Goal: Transaction & Acquisition: Purchase product/service

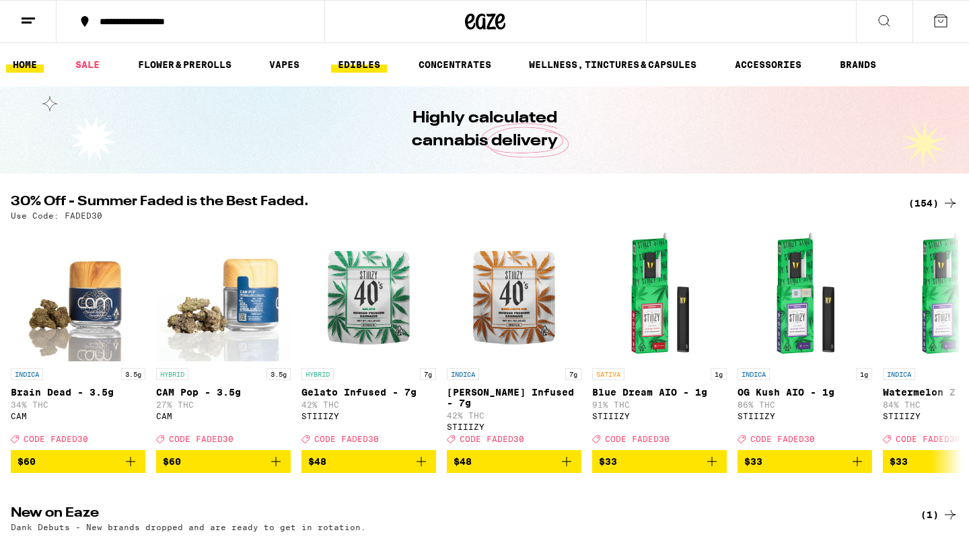
click at [359, 70] on link "EDIBLES" at bounding box center [359, 65] width 56 height 16
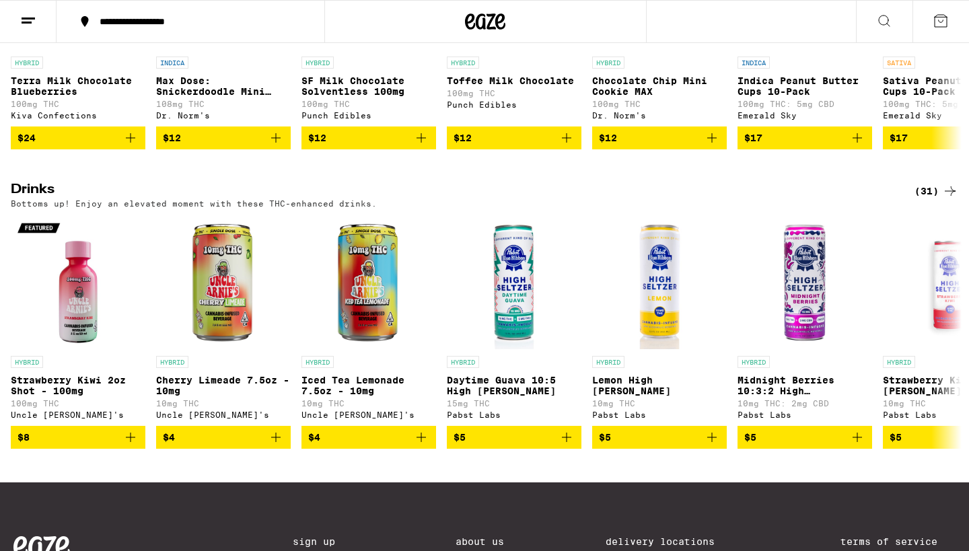
scroll to position [607, 0]
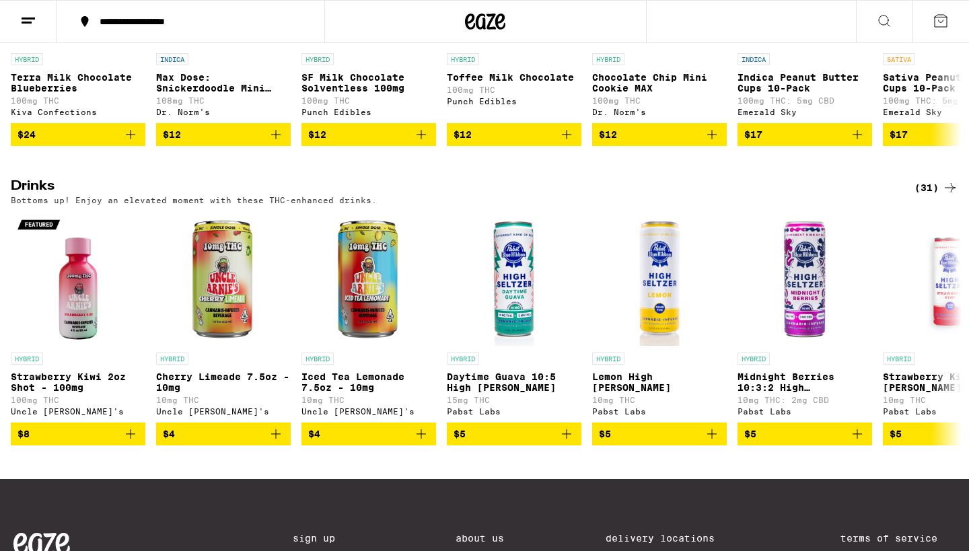
click at [927, 196] on div "(31)" at bounding box center [937, 188] width 44 height 16
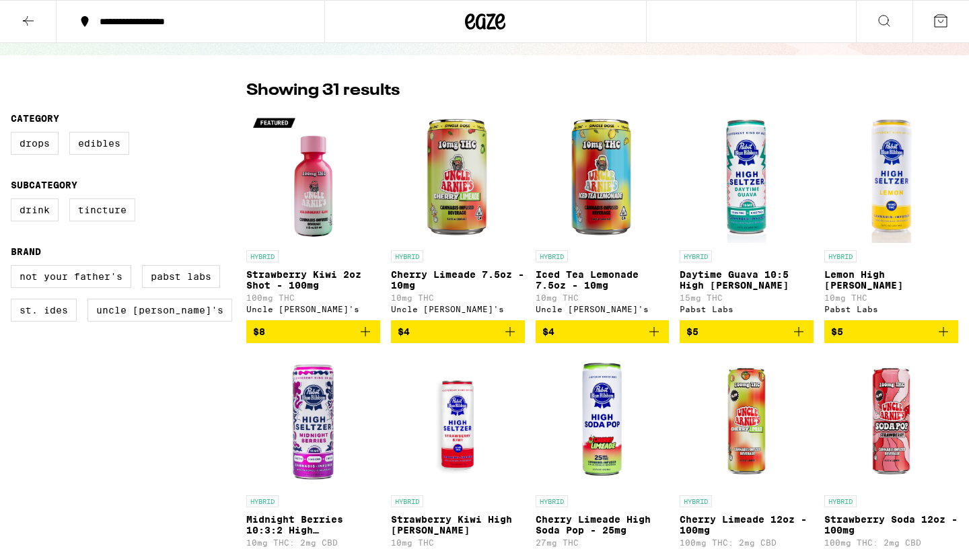
scroll to position [92, 0]
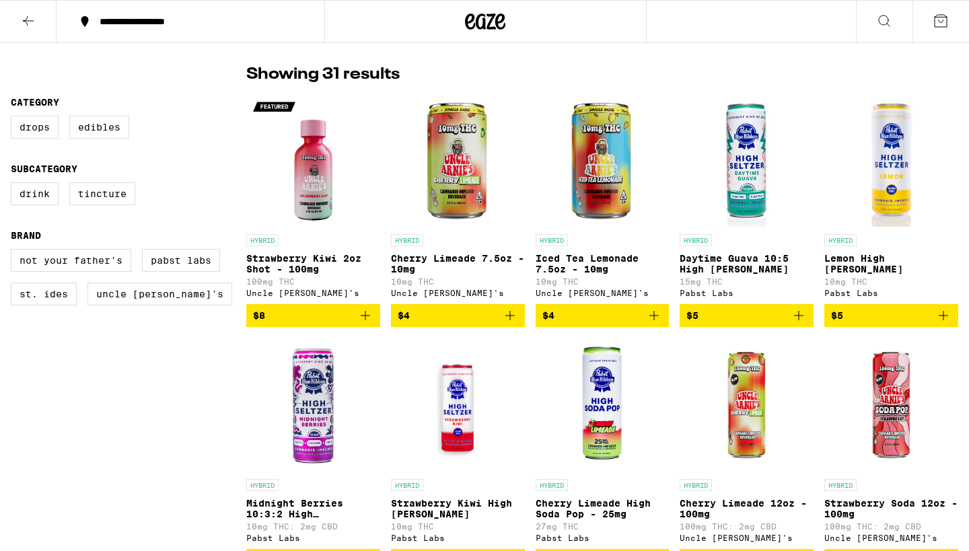
click at [370, 324] on icon "Add to bag" at bounding box center [365, 316] width 16 height 16
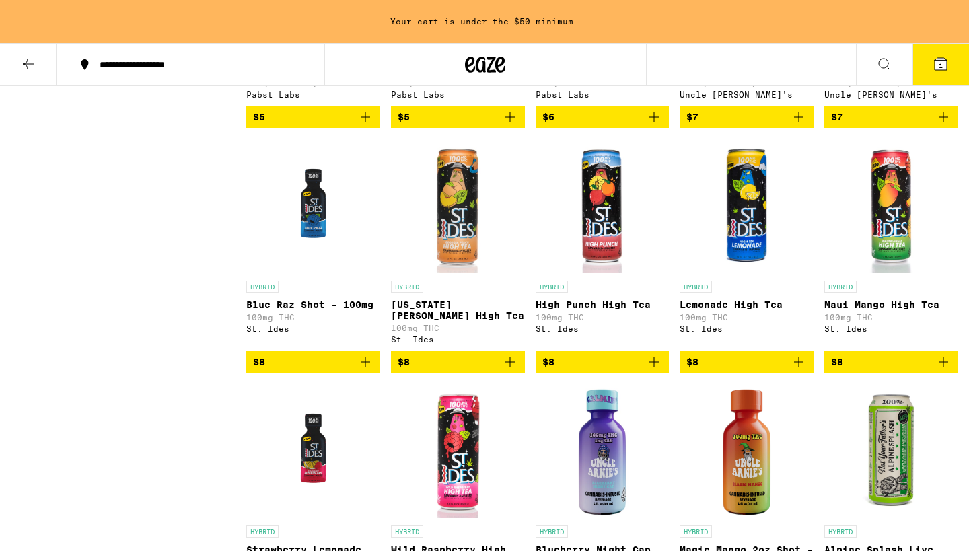
scroll to position [619, 0]
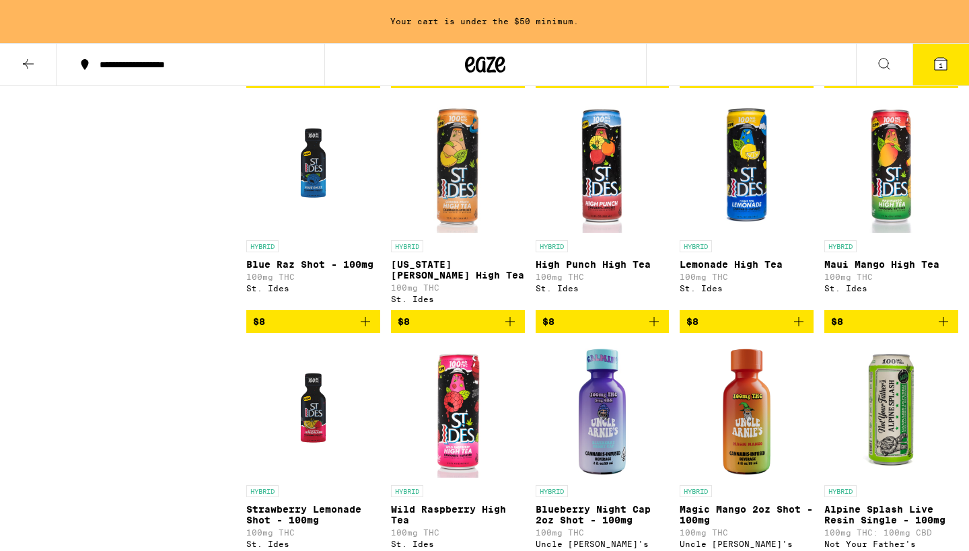
click at [366, 330] on icon "Add to bag" at bounding box center [365, 322] width 16 height 16
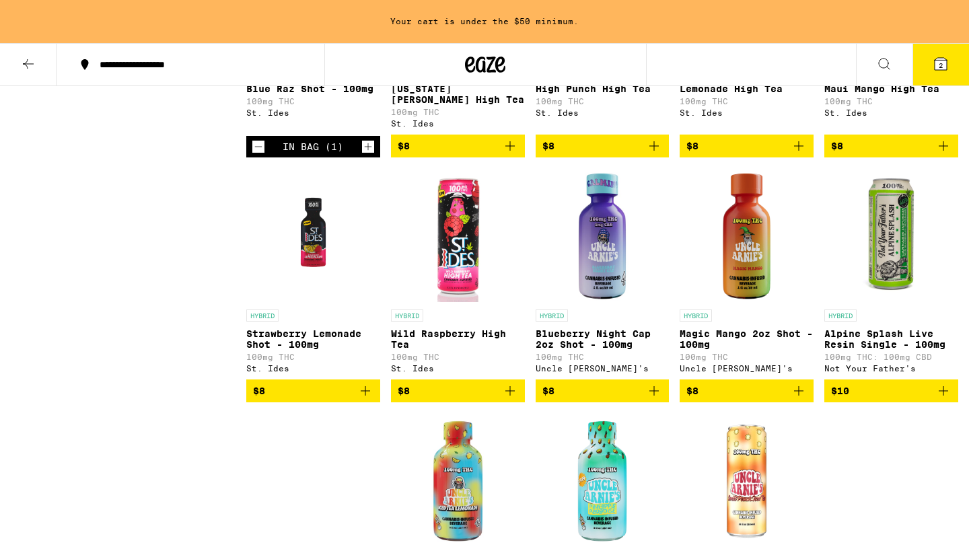
scroll to position [817, 0]
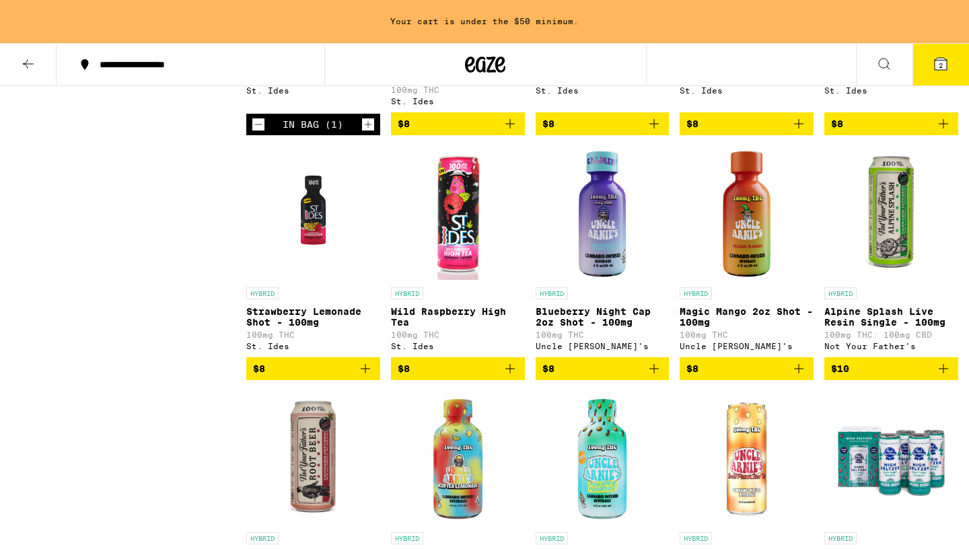
click at [369, 377] on icon "Add to bag" at bounding box center [365, 369] width 16 height 16
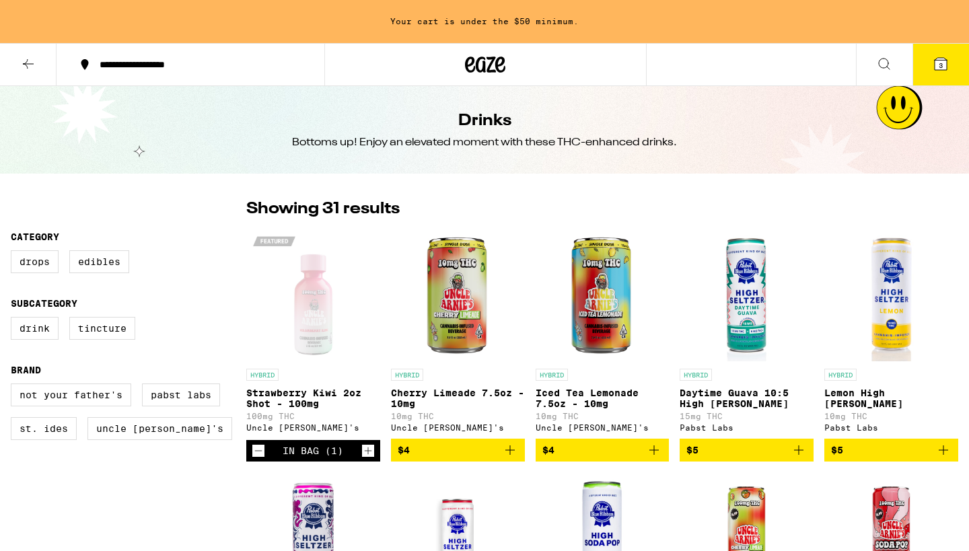
scroll to position [0, 0]
click at [32, 63] on icon at bounding box center [28, 64] width 16 height 16
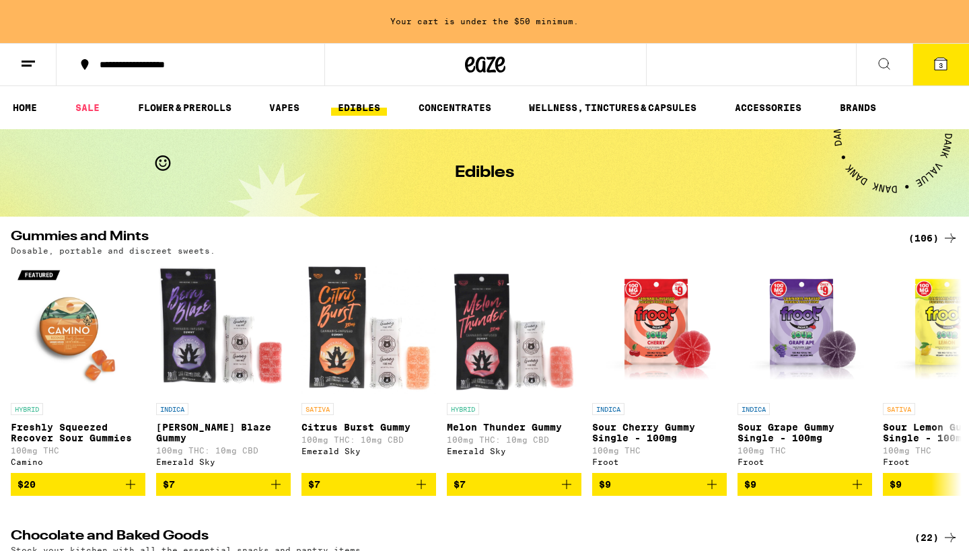
click at [931, 234] on div "(106)" at bounding box center [934, 238] width 50 height 16
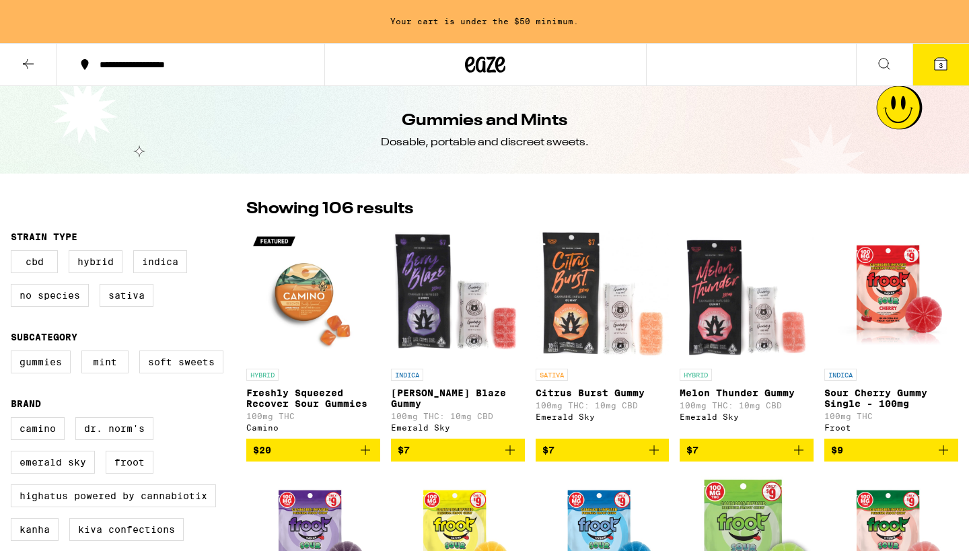
scroll to position [60, 0]
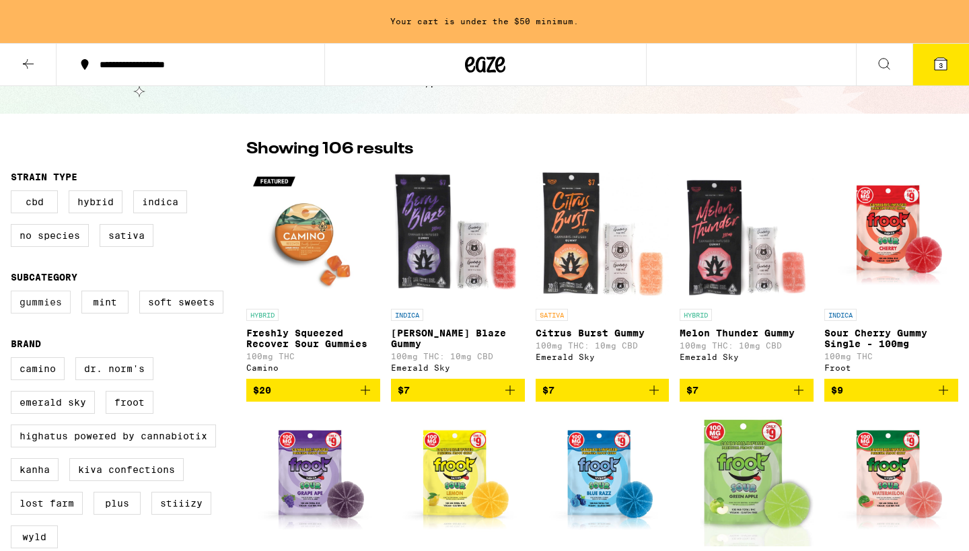
click at [50, 305] on label "Gummies" at bounding box center [41, 302] width 60 height 23
click at [14, 294] on input "Gummies" at bounding box center [13, 293] width 1 height 1
checkbox input "true"
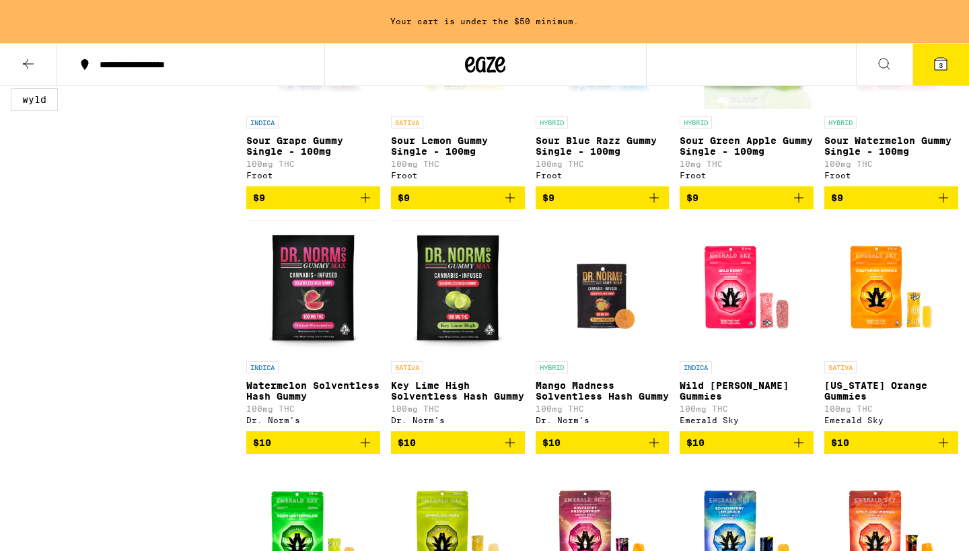
scroll to position [498, 0]
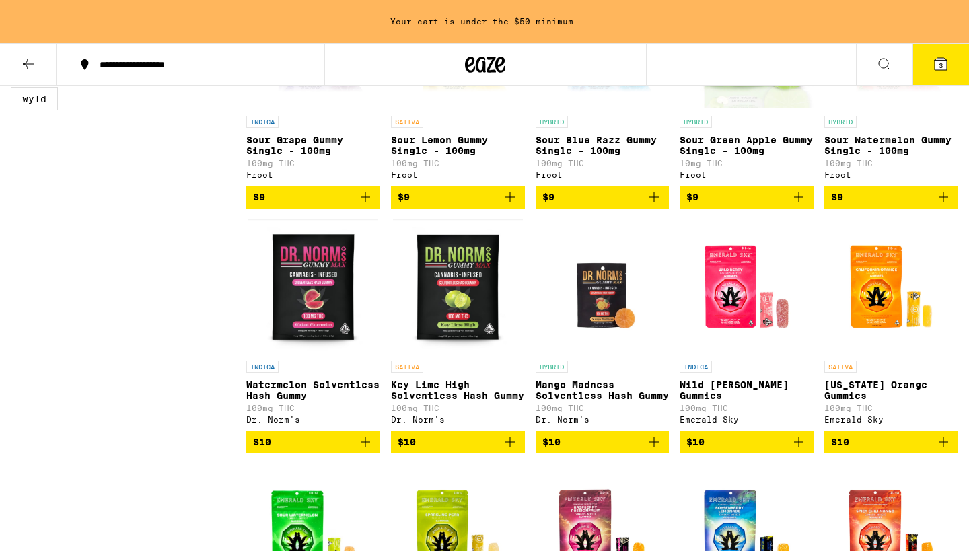
click at [369, 450] on icon "Add to bag" at bounding box center [365, 442] width 16 height 16
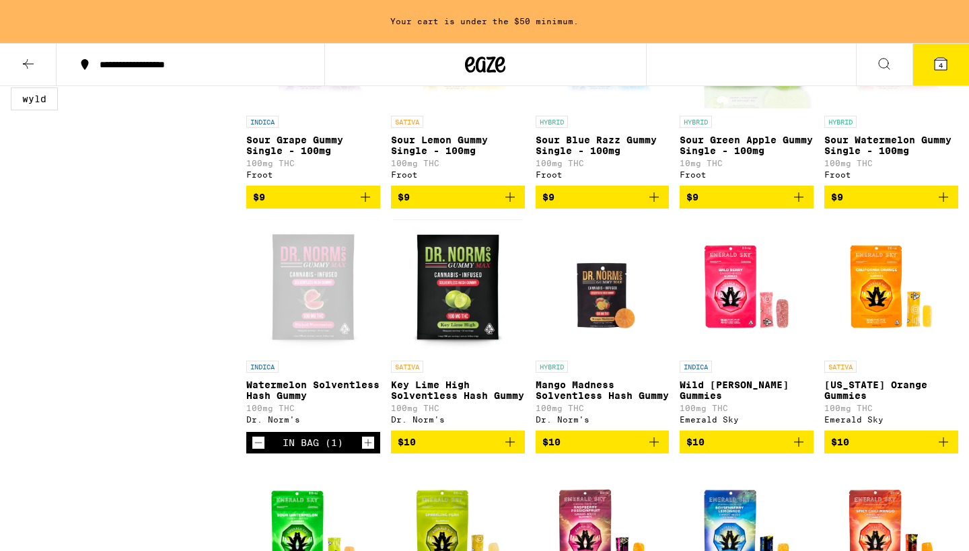
click at [514, 450] on icon "Add to bag" at bounding box center [510, 442] width 16 height 16
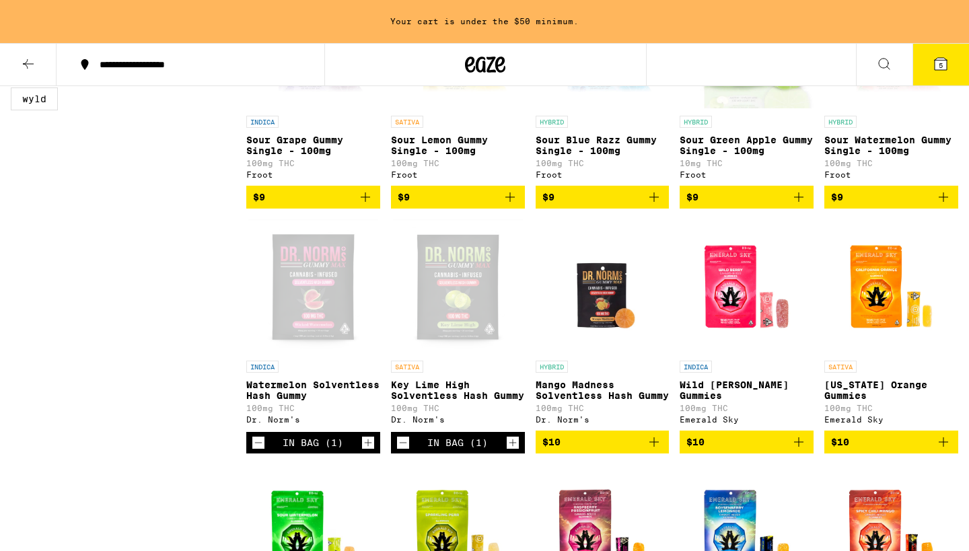
click at [658, 450] on icon "Add to bag" at bounding box center [654, 442] width 16 height 16
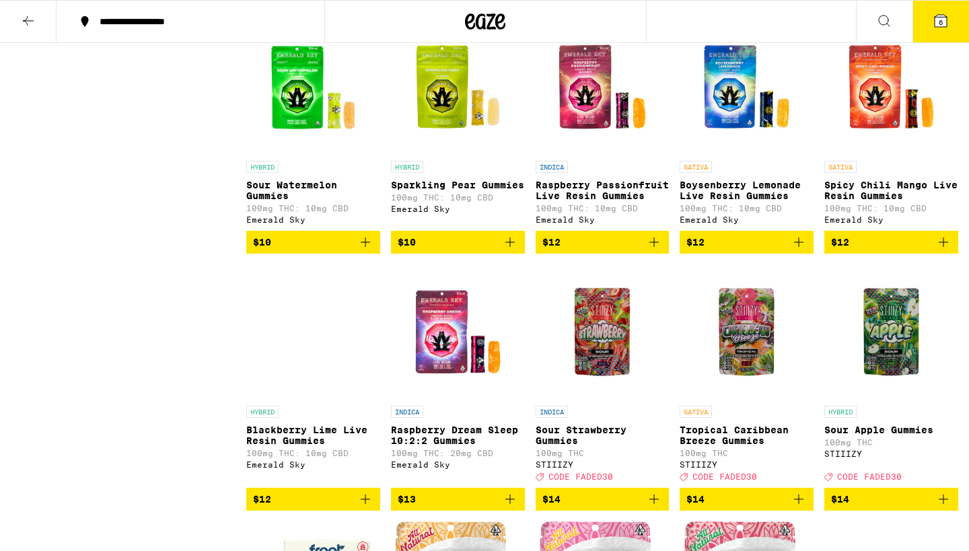
scroll to position [971, 0]
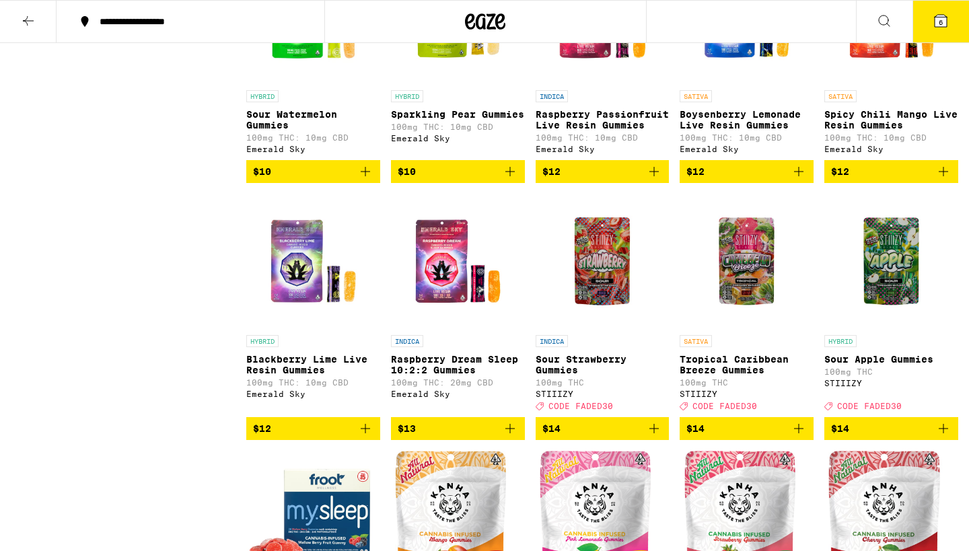
click at [326, 316] on img "Open page for Blackberry Lime Live Resin Gummies from Emerald Sky" at bounding box center [313, 261] width 134 height 135
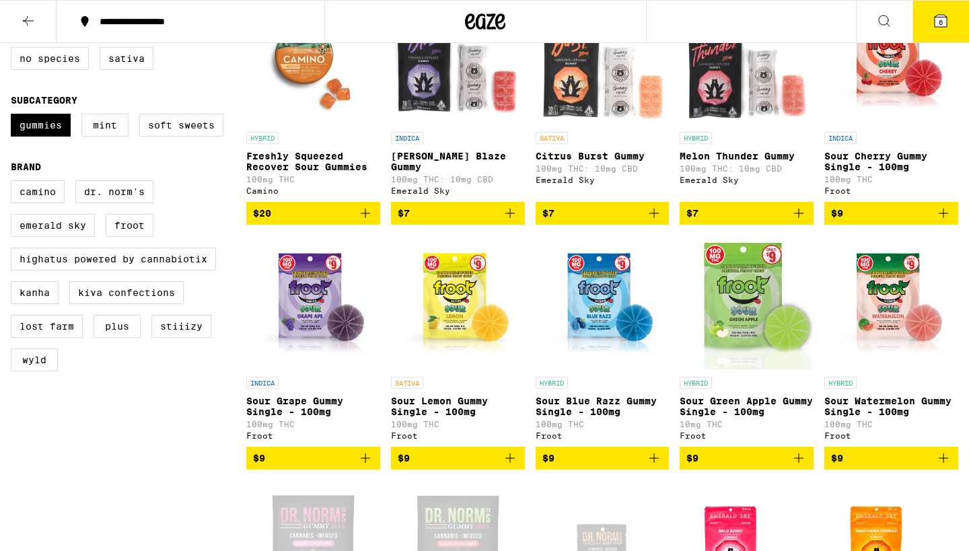
scroll to position [220, 0]
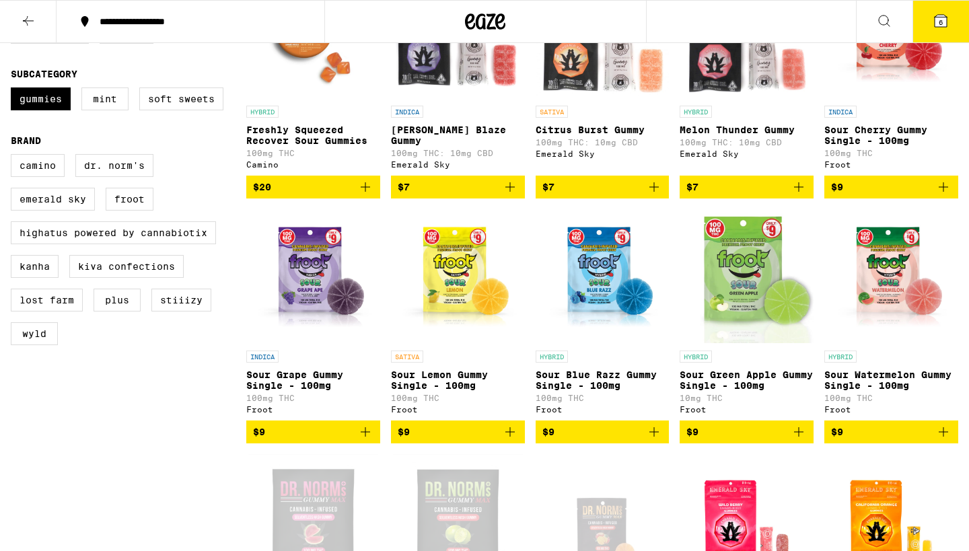
click at [948, 440] on icon "Add to bag" at bounding box center [944, 432] width 16 height 16
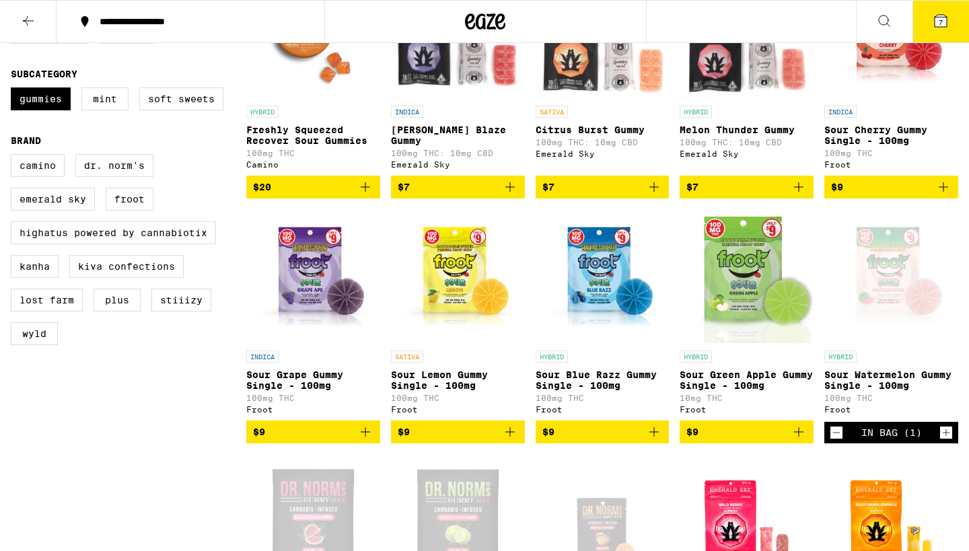
click at [808, 444] on button "$9" at bounding box center [747, 432] width 134 height 23
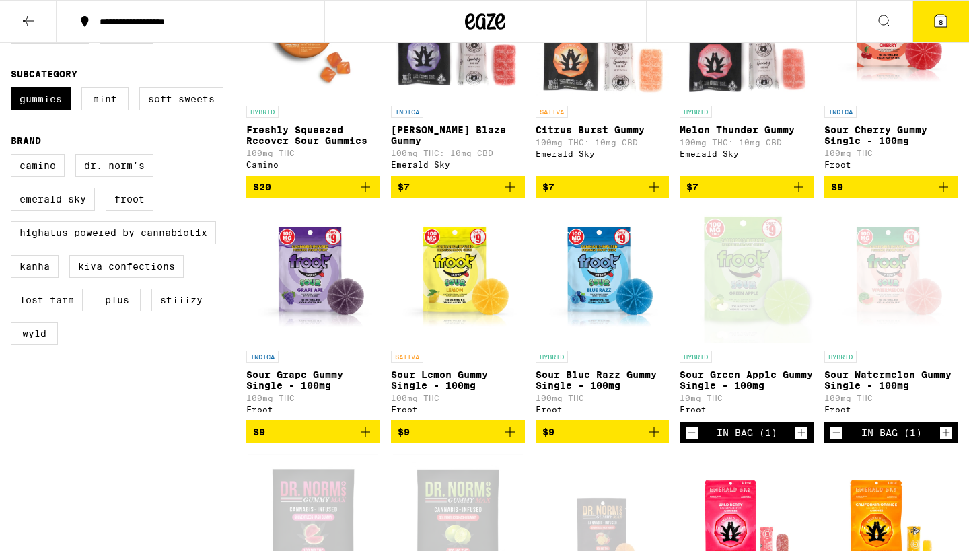
click at [656, 440] on icon "Add to bag" at bounding box center [654, 432] width 16 height 16
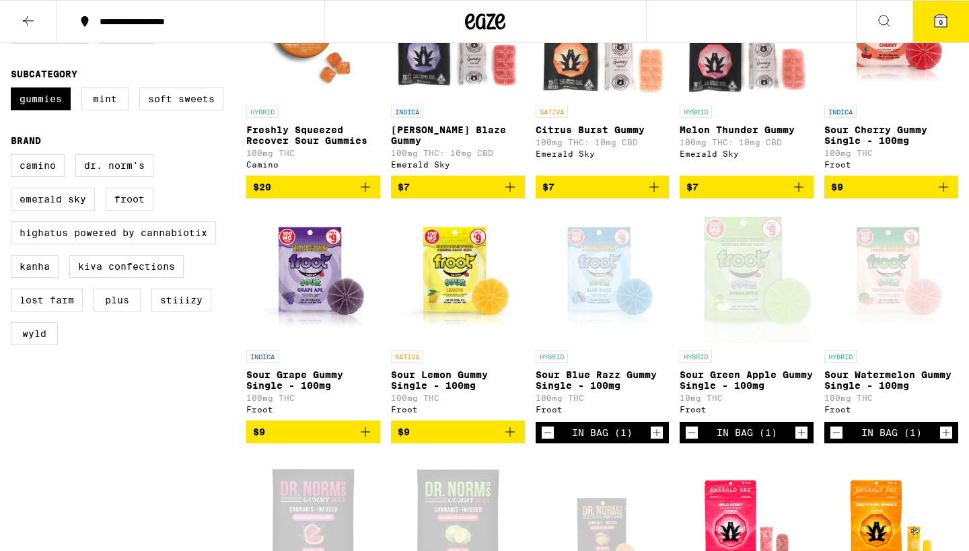
click at [508, 440] on icon "Add to bag" at bounding box center [510, 432] width 16 height 16
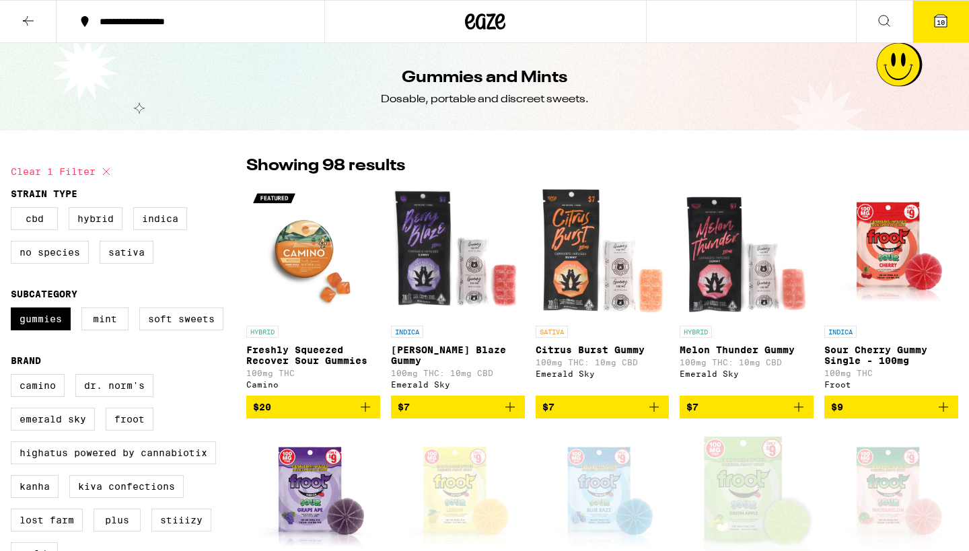
scroll to position [0, 0]
click at [945, 28] on icon at bounding box center [941, 21] width 16 height 16
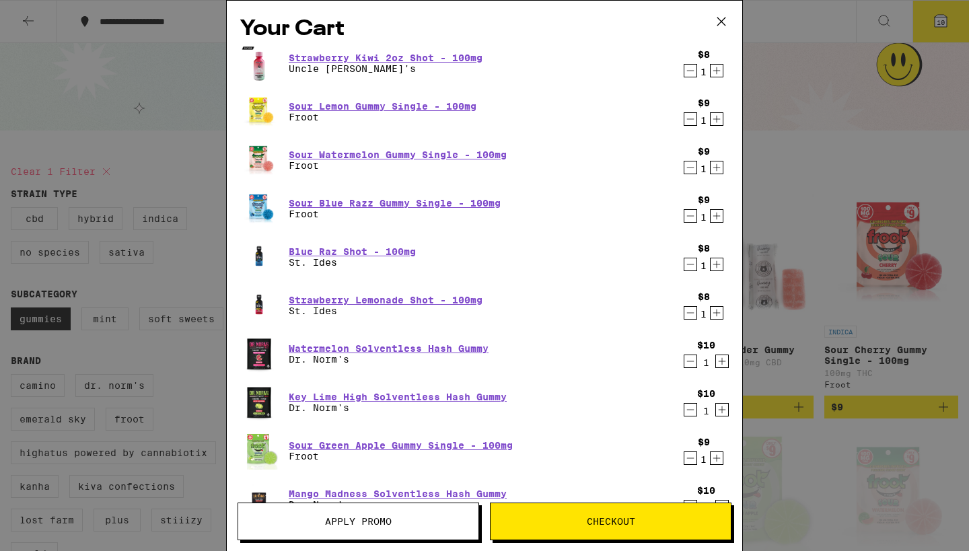
scroll to position [3, 0]
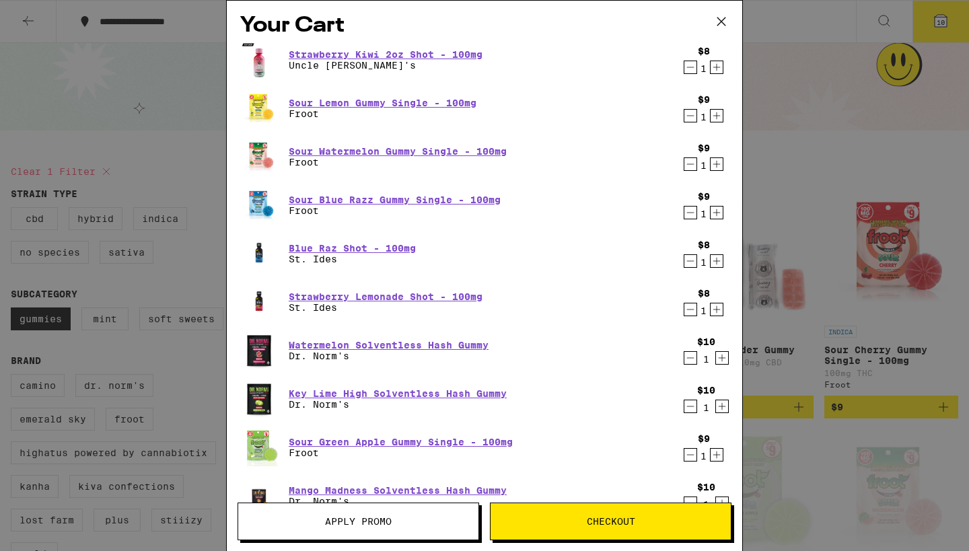
click at [720, 20] on icon at bounding box center [722, 22] width 8 height 8
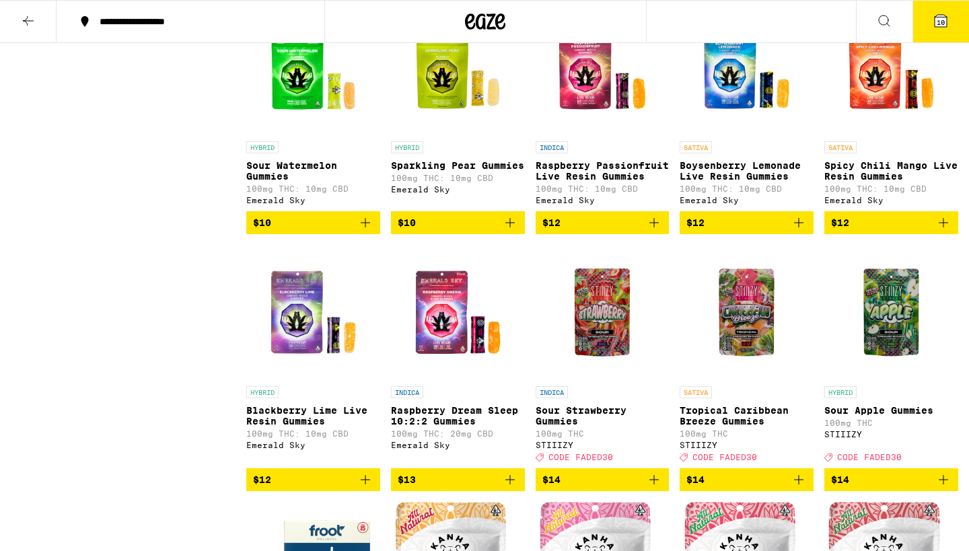
scroll to position [1016, 0]
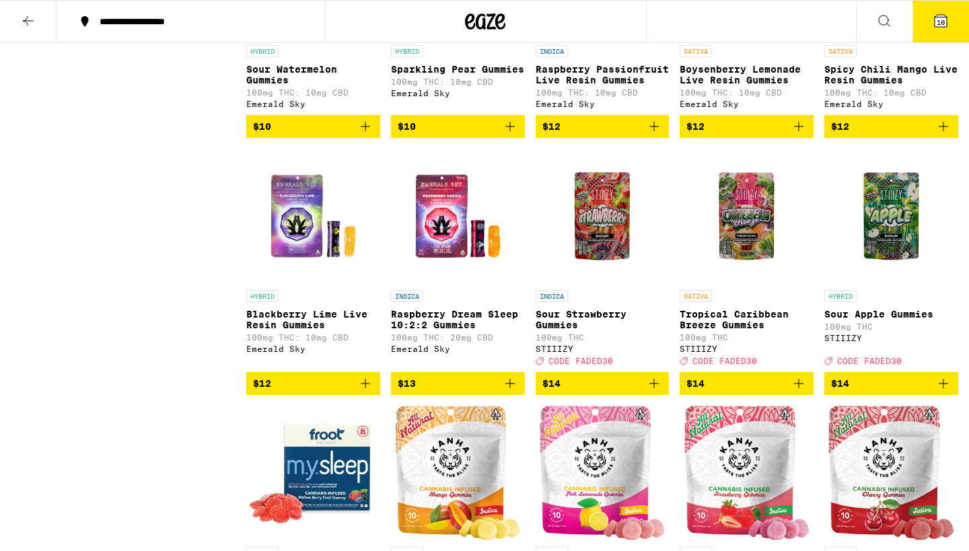
click at [757, 234] on img "Open page for Tropical Caribbean Breeze Gummies from STIIIZY" at bounding box center [747, 216] width 134 height 135
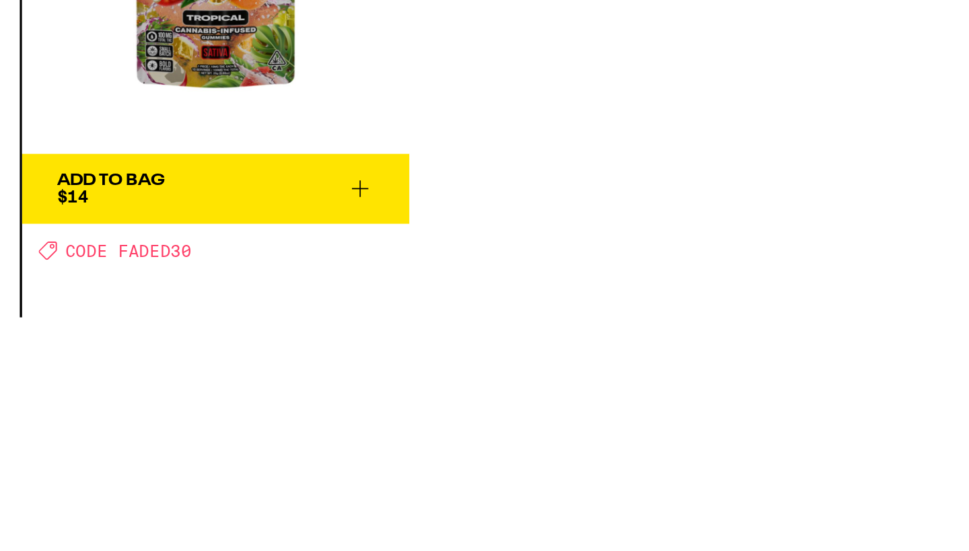
scroll to position [1009, 0]
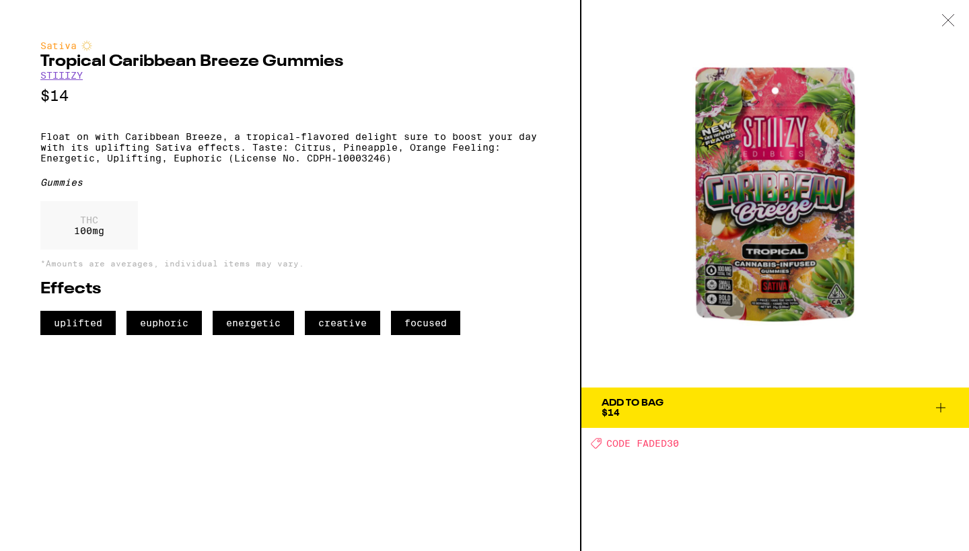
click at [945, 21] on icon at bounding box center [948, 20] width 13 height 12
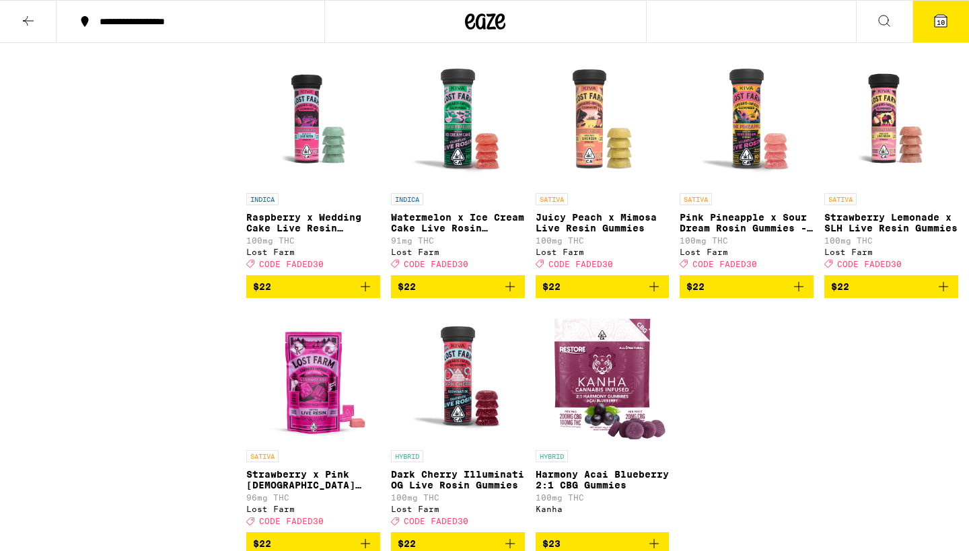
scroll to position [4573, 0]
